Goal: Subscribe to service/newsletter

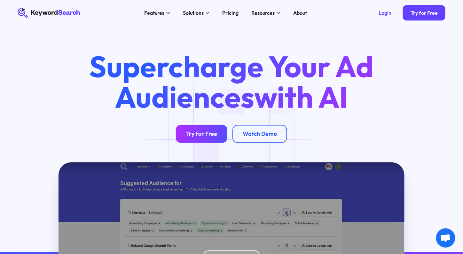
click at [204, 136] on div "Try for Free" at bounding box center [201, 133] width 31 height 7
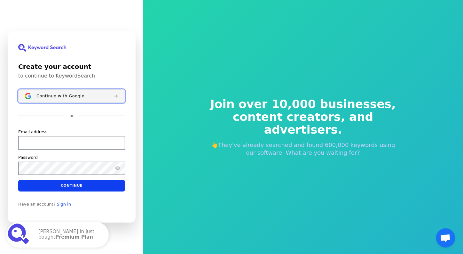
click at [60, 94] on span "Continue with Google" at bounding box center [60, 95] width 48 height 5
